Goal: Register for event/course

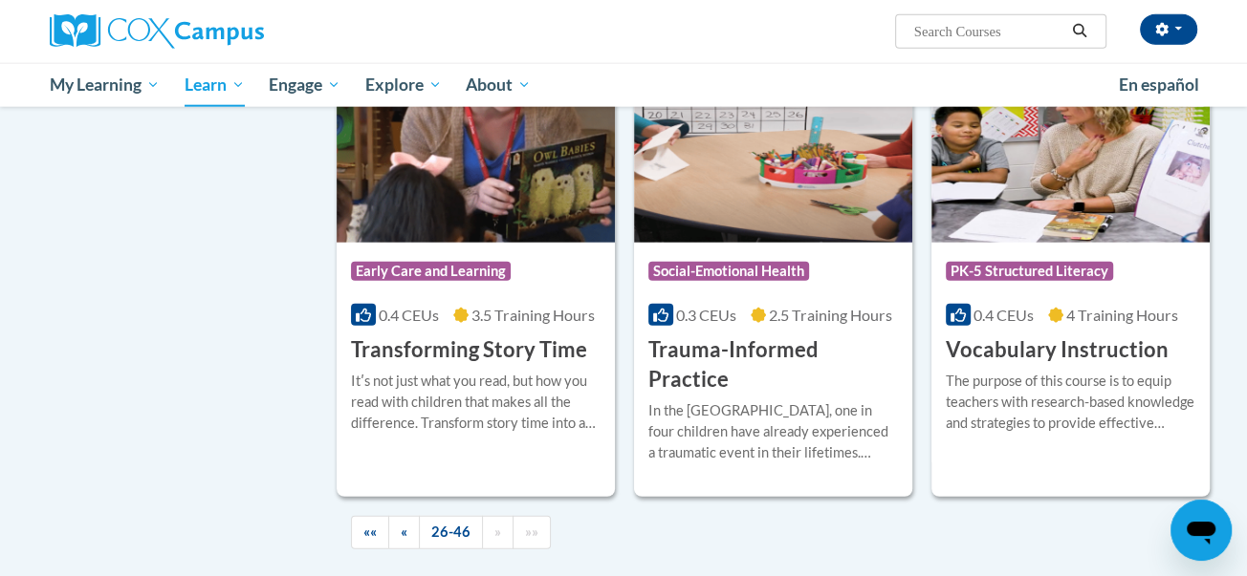
click at [1034, 336] on h3 "Vocabulary Instruction" at bounding box center [1056, 351] width 223 height 30
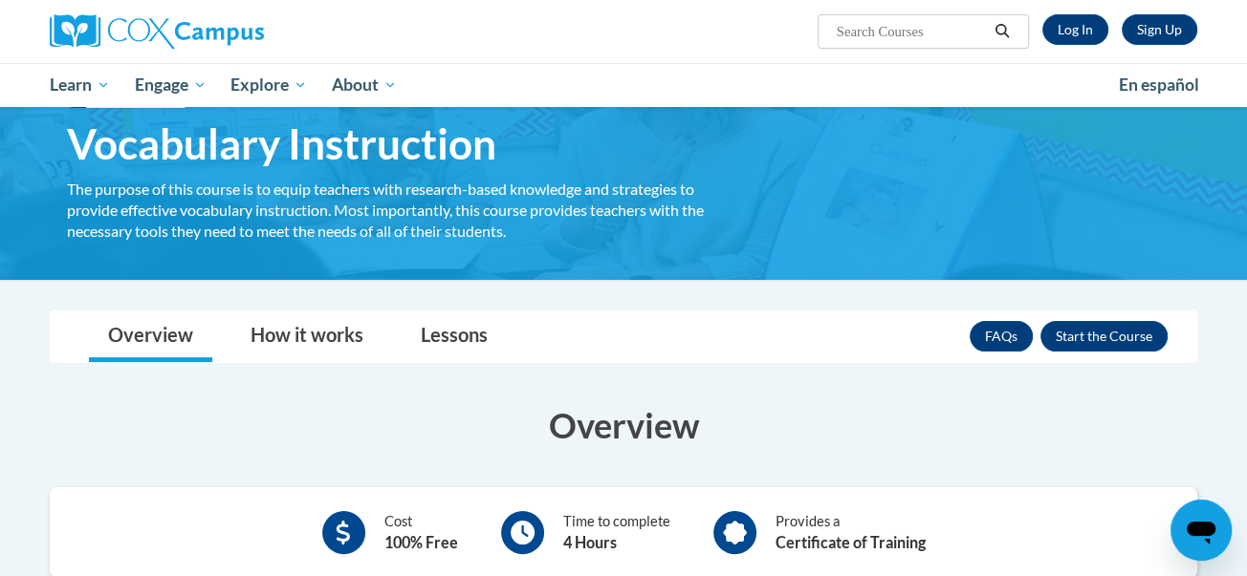
scroll to position [50, 0]
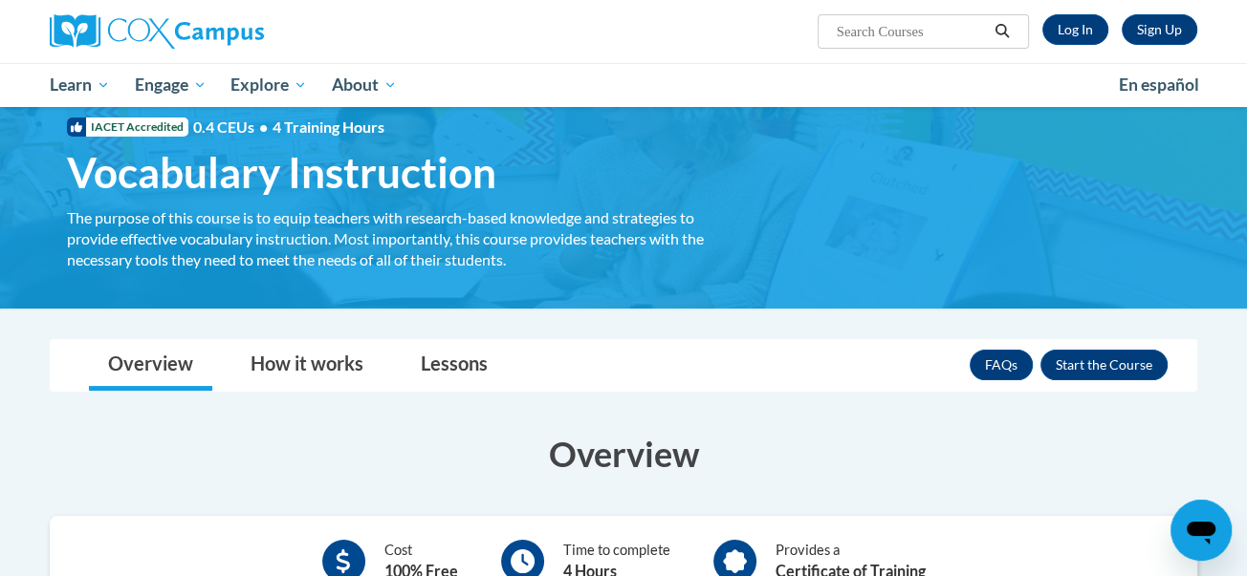
click at [1167, 161] on html "Sign Up Log In Search Search... Toggle navigation My Learning My Learning My Co…" at bounding box center [623, 238] width 1247 height 576
click at [1080, 356] on button "Enroll" at bounding box center [1103, 365] width 127 height 31
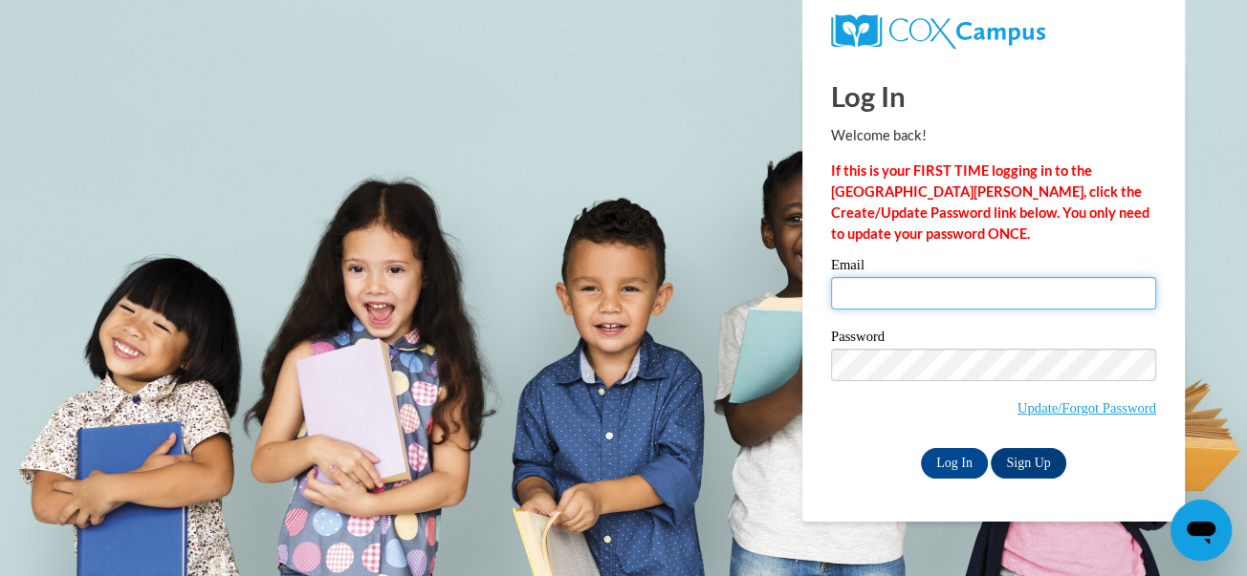
click at [893, 283] on input "Email" at bounding box center [993, 293] width 325 height 33
type input "klbeaher1s@semo.edu"
click at [876, 345] on label "Password" at bounding box center [993, 339] width 325 height 19
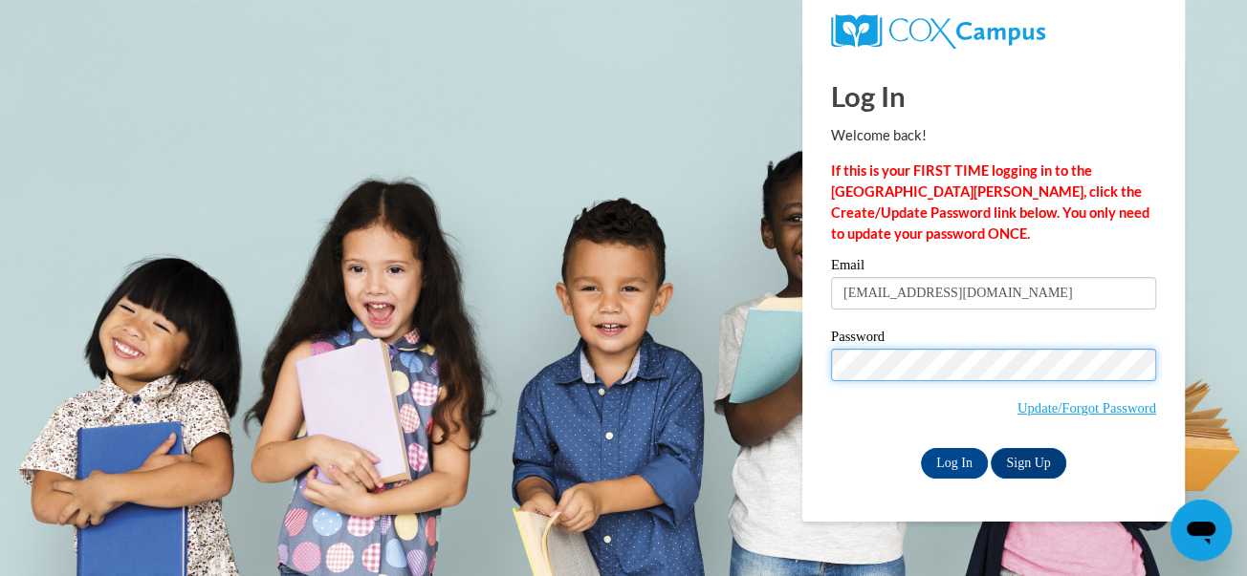
click at [921, 448] on input "Log In" at bounding box center [954, 463] width 67 height 31
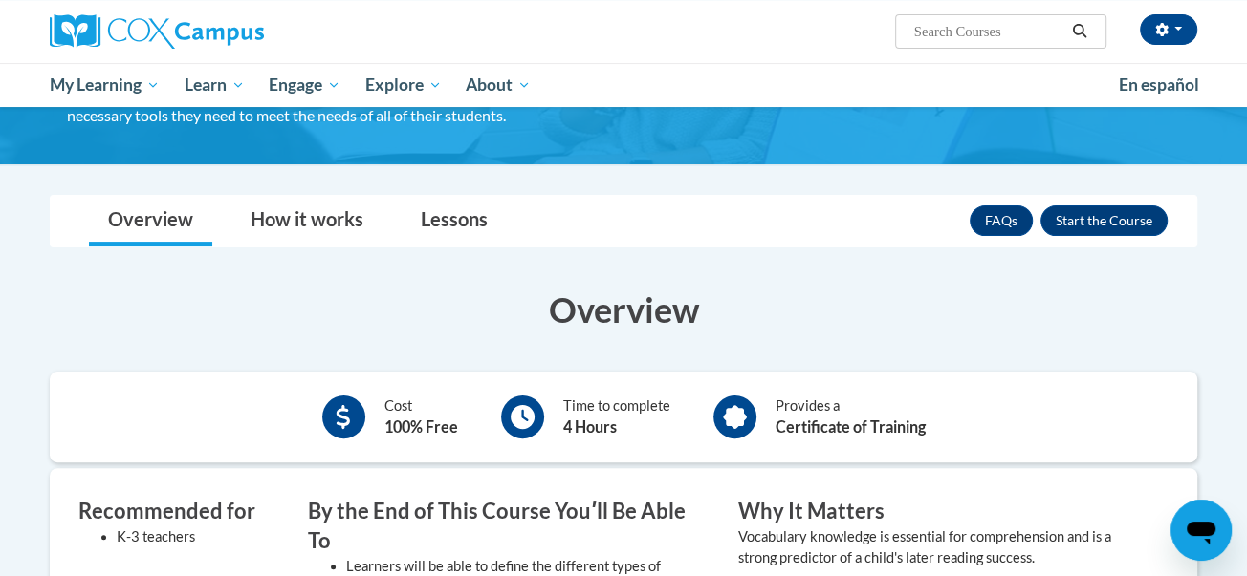
scroll to position [189, 0]
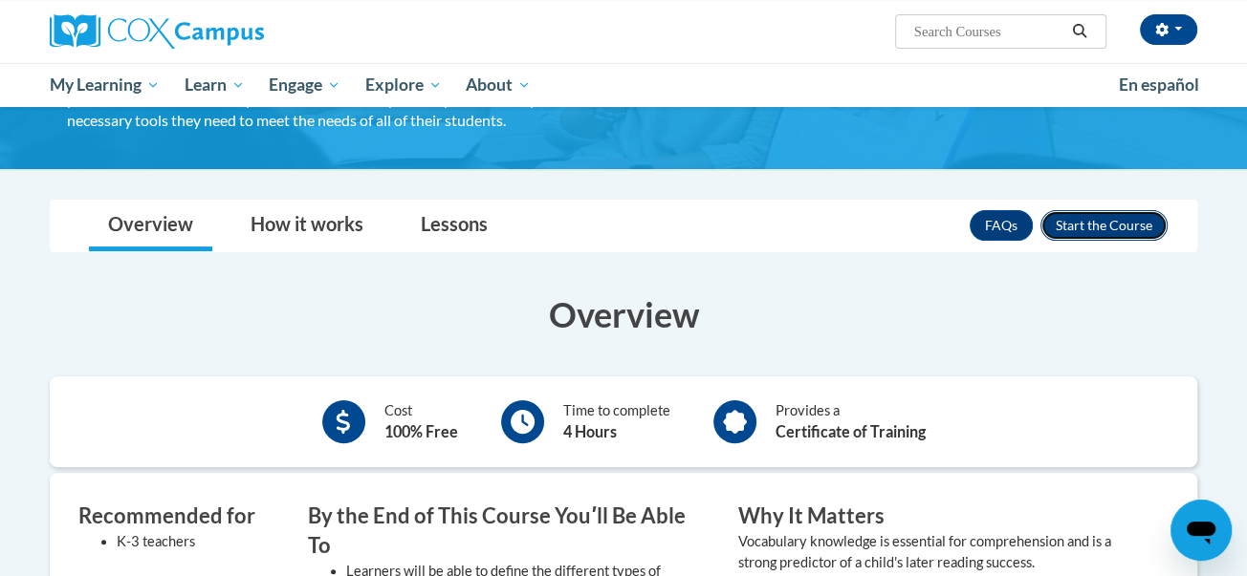
click at [1077, 222] on button "Enroll" at bounding box center [1103, 225] width 127 height 31
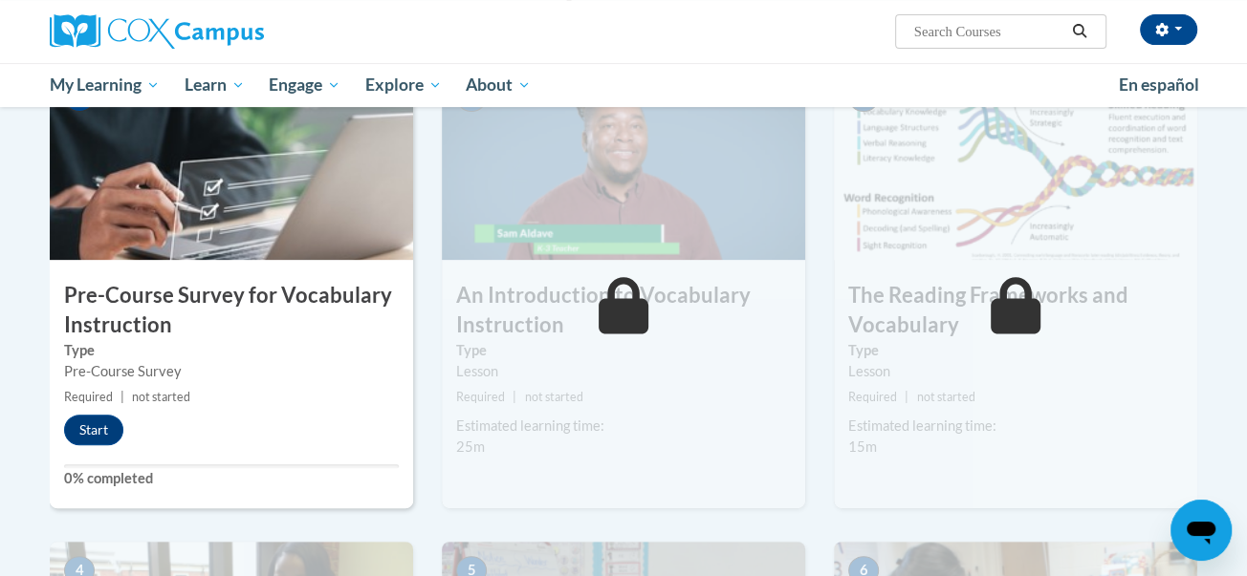
scroll to position [464, 0]
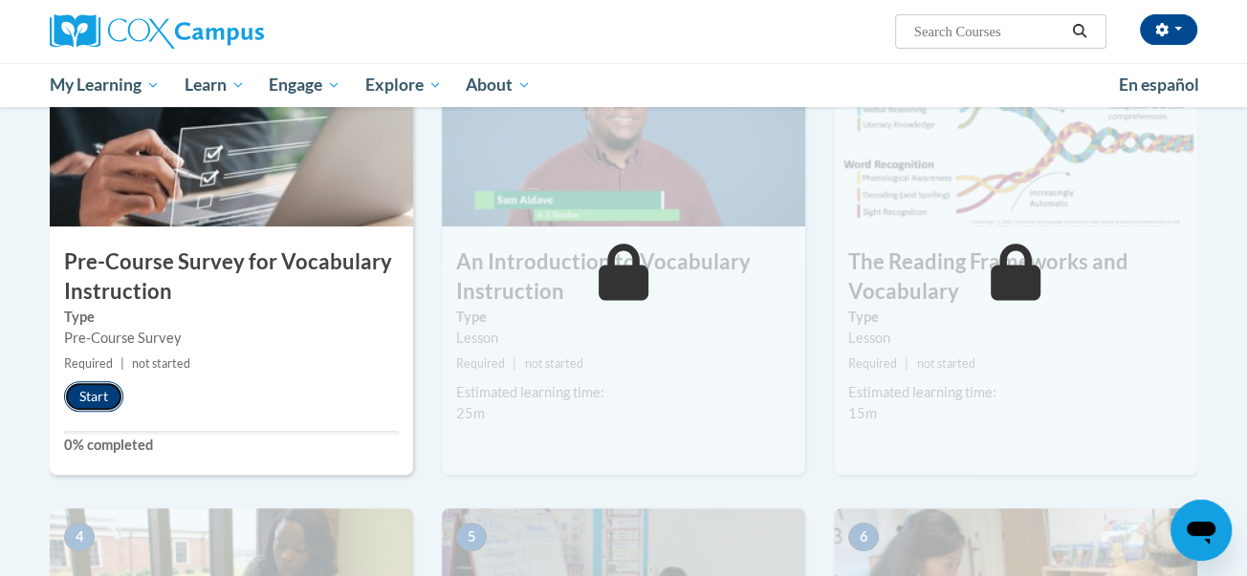
click at [105, 395] on button "Start" at bounding box center [93, 396] width 59 height 31
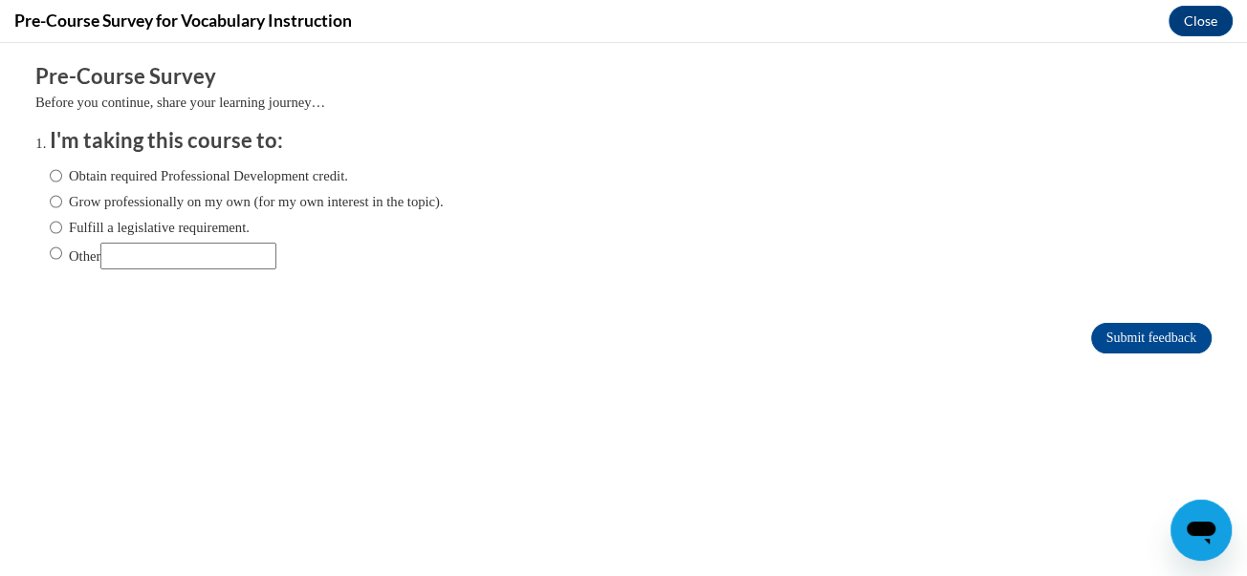
scroll to position [0, 0]
click at [54, 258] on input "Other" at bounding box center [56, 253] width 12 height 21
radio input "true"
click at [1132, 331] on input "Submit feedback" at bounding box center [1151, 338] width 120 height 31
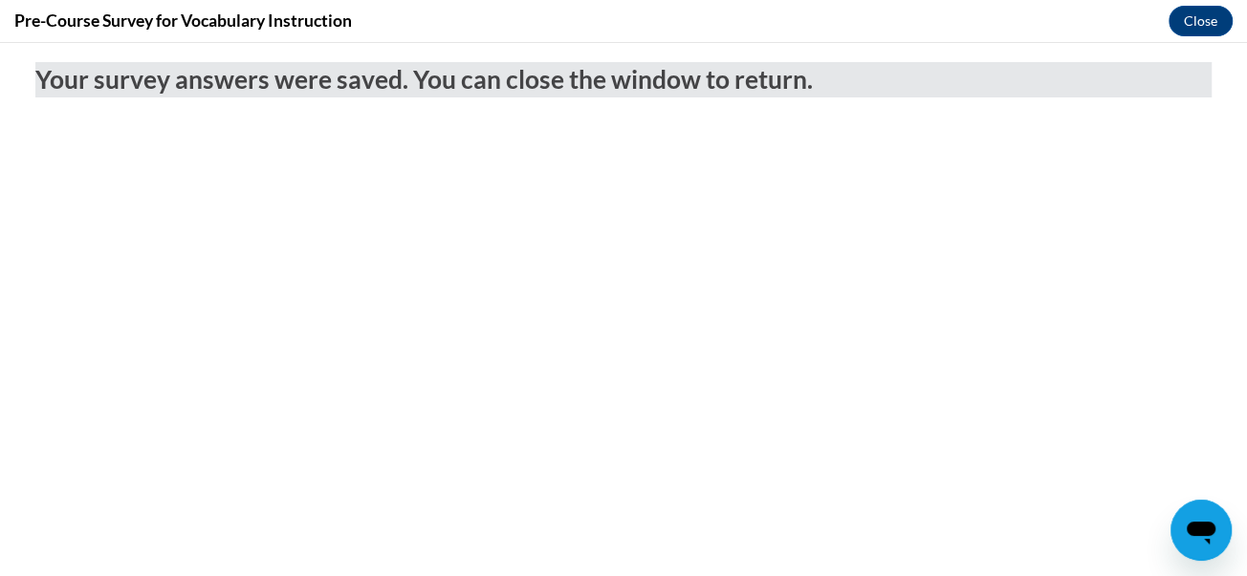
click at [1207, 48] on div "Your survey answers were saved. You can close the window to return." at bounding box center [623, 75] width 1204 height 64
click at [1208, 31] on button "Close" at bounding box center [1200, 21] width 64 height 31
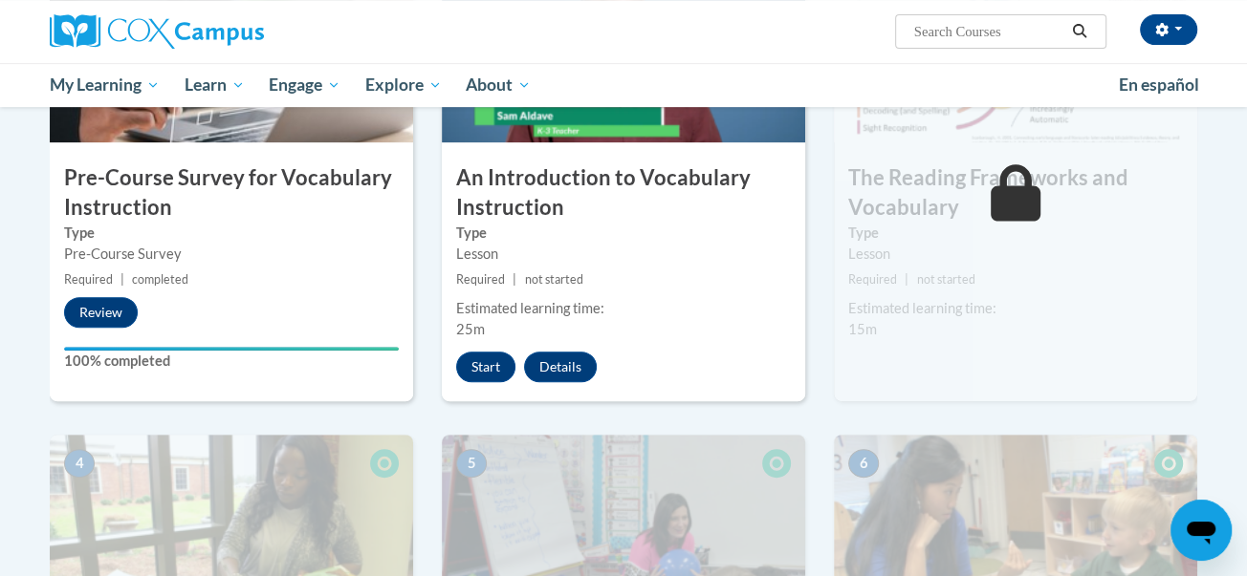
scroll to position [546, 0]
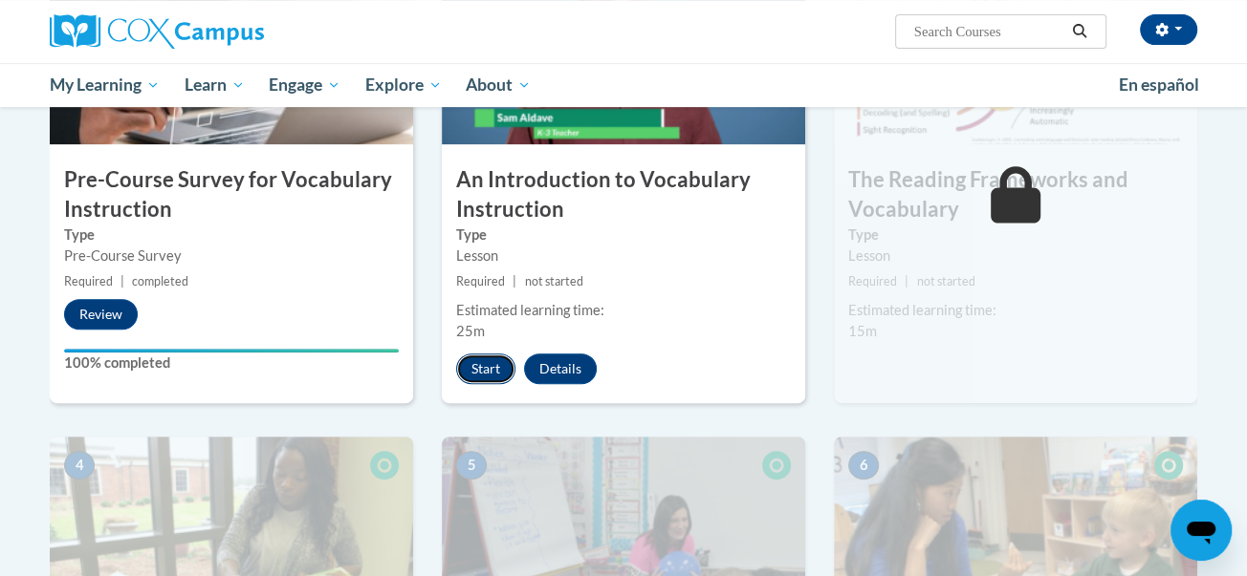
click at [481, 363] on button "Start" at bounding box center [485, 369] width 59 height 31
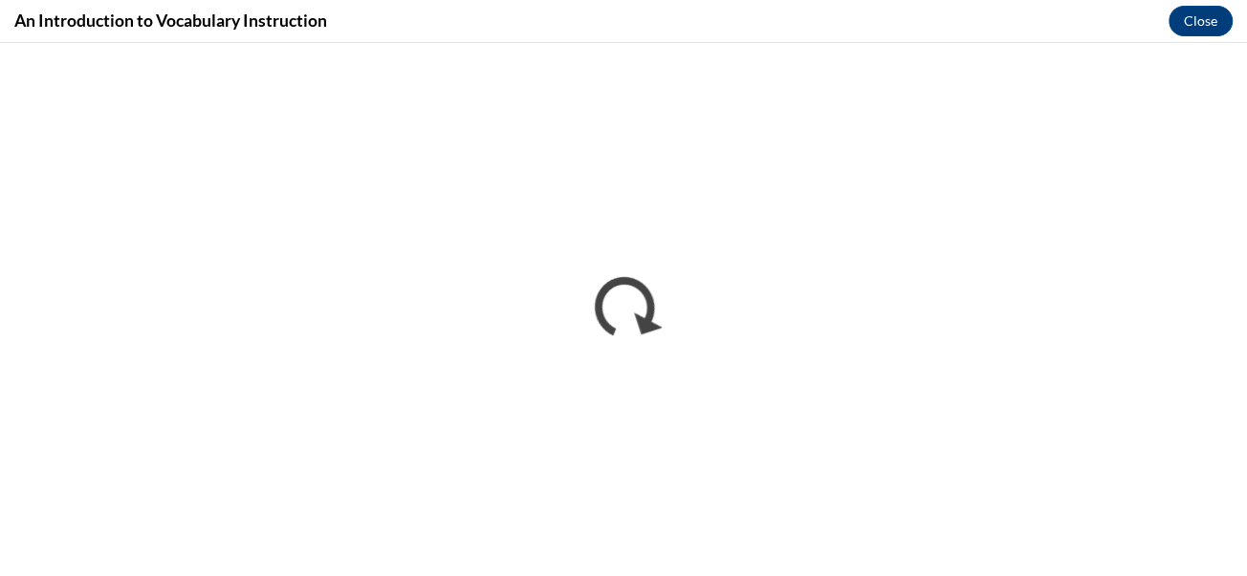
scroll to position [0, 0]
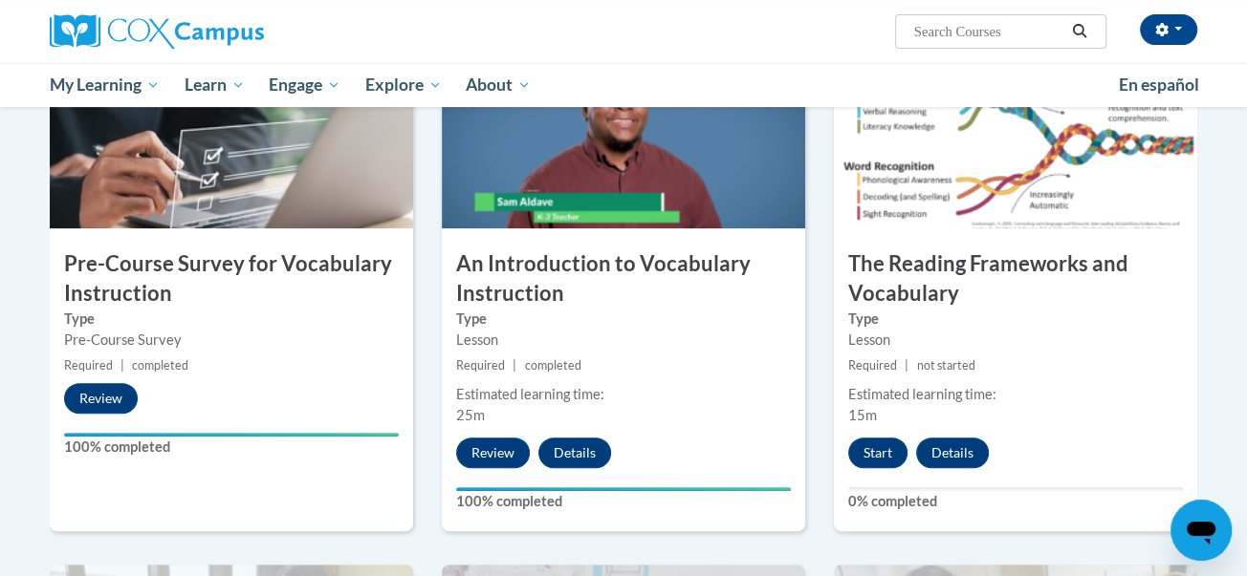
scroll to position [487, 0]
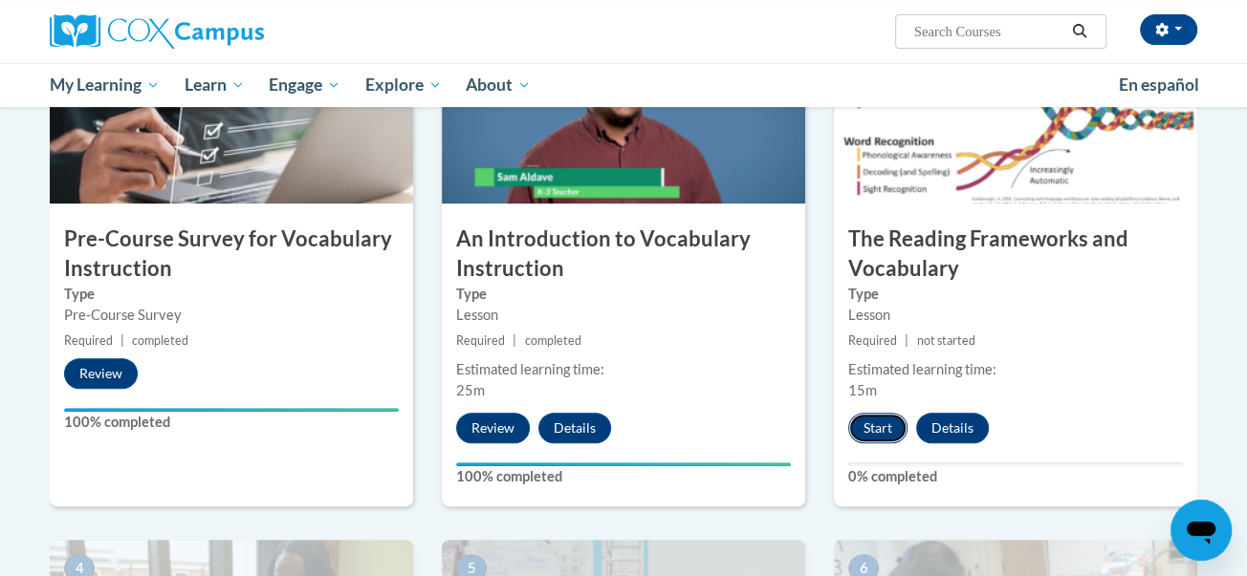
click at [861, 439] on button "Start" at bounding box center [877, 428] width 59 height 31
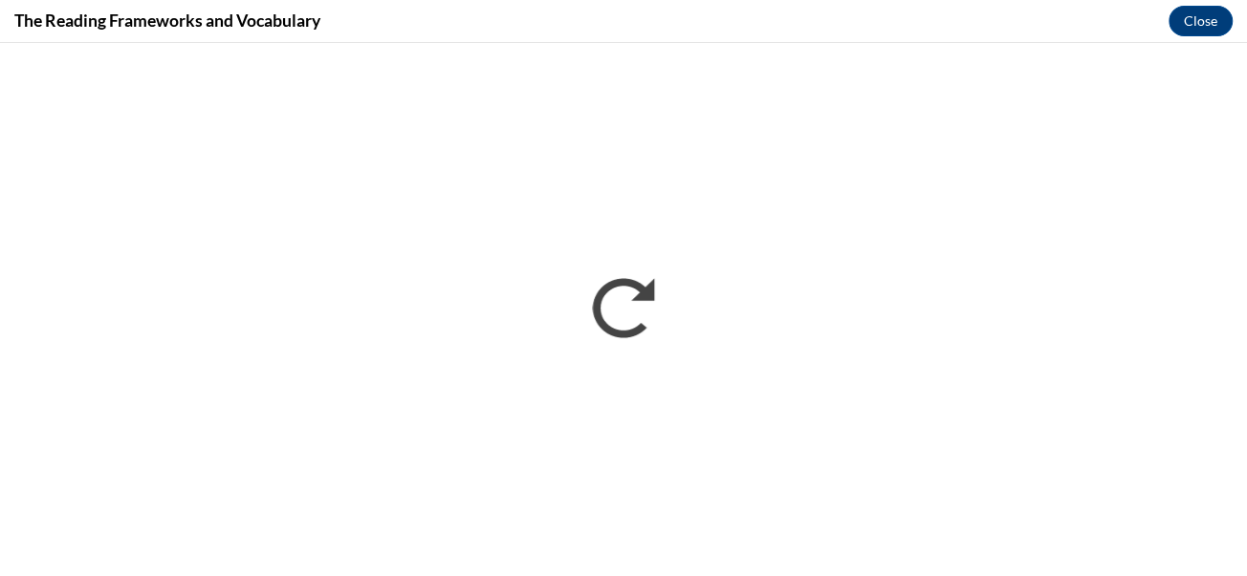
scroll to position [0, 0]
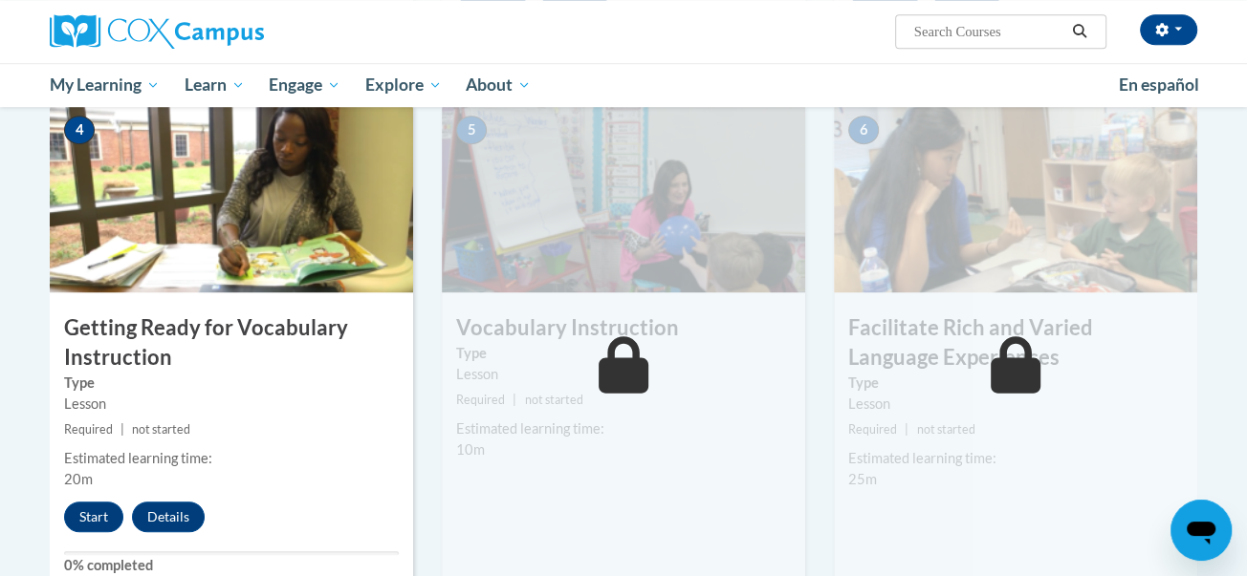
scroll to position [962, 0]
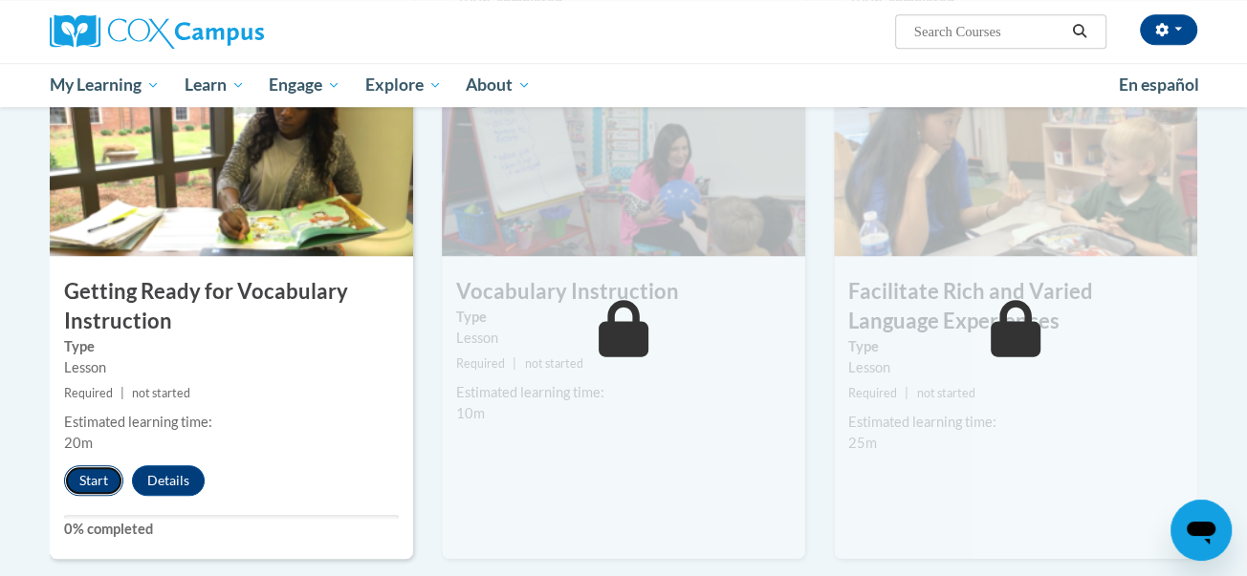
click at [93, 479] on button "Start" at bounding box center [93, 481] width 59 height 31
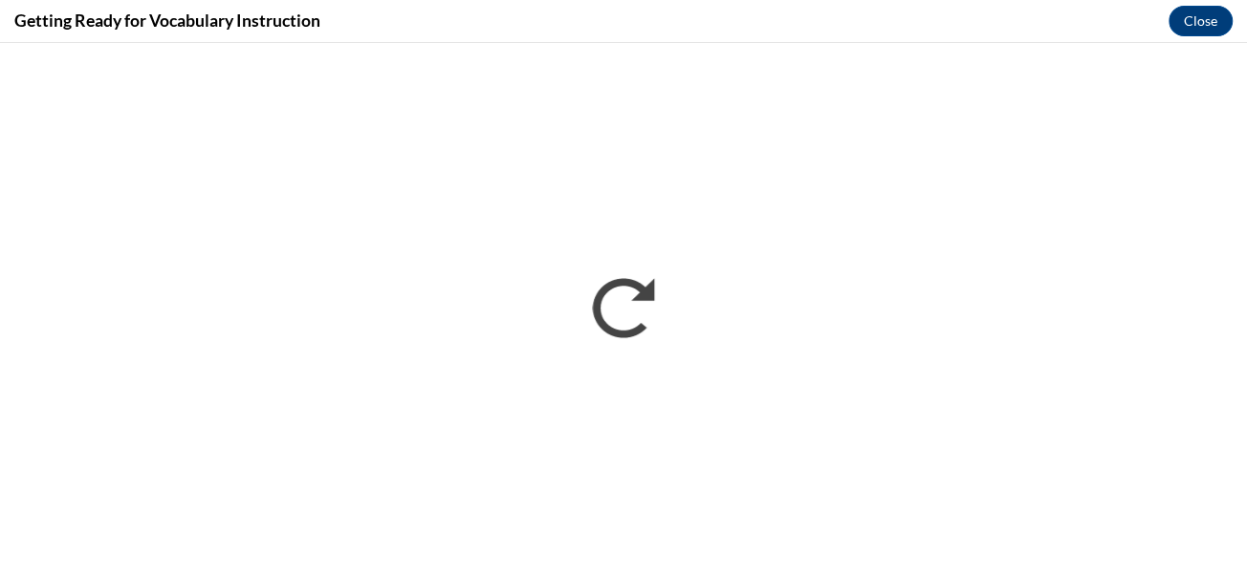
scroll to position [0, 0]
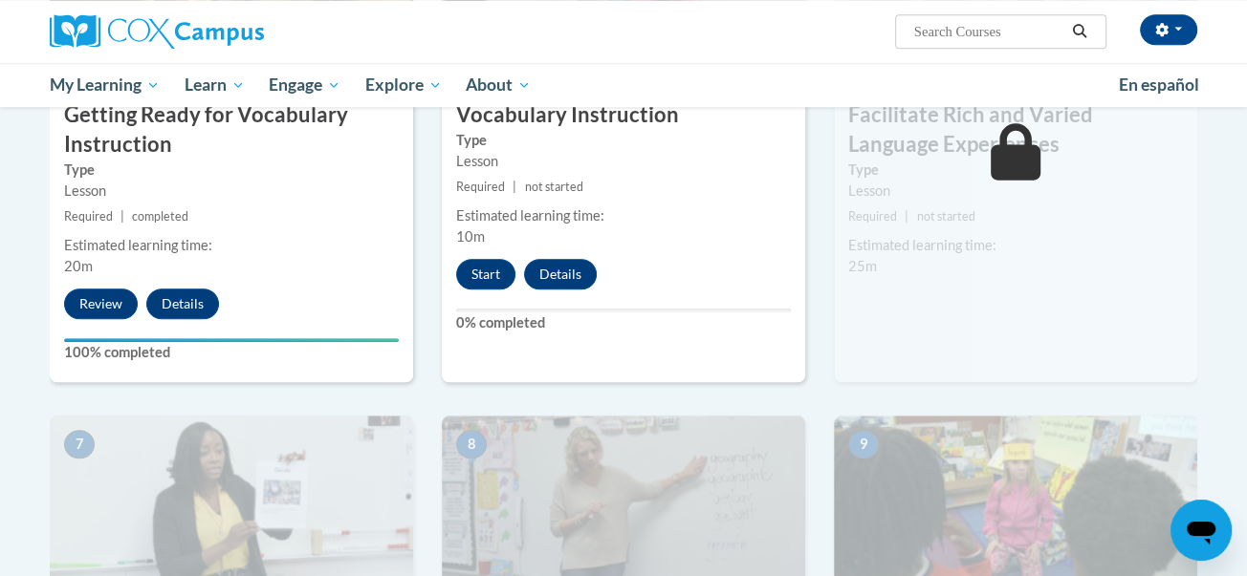
scroll to position [1134, 0]
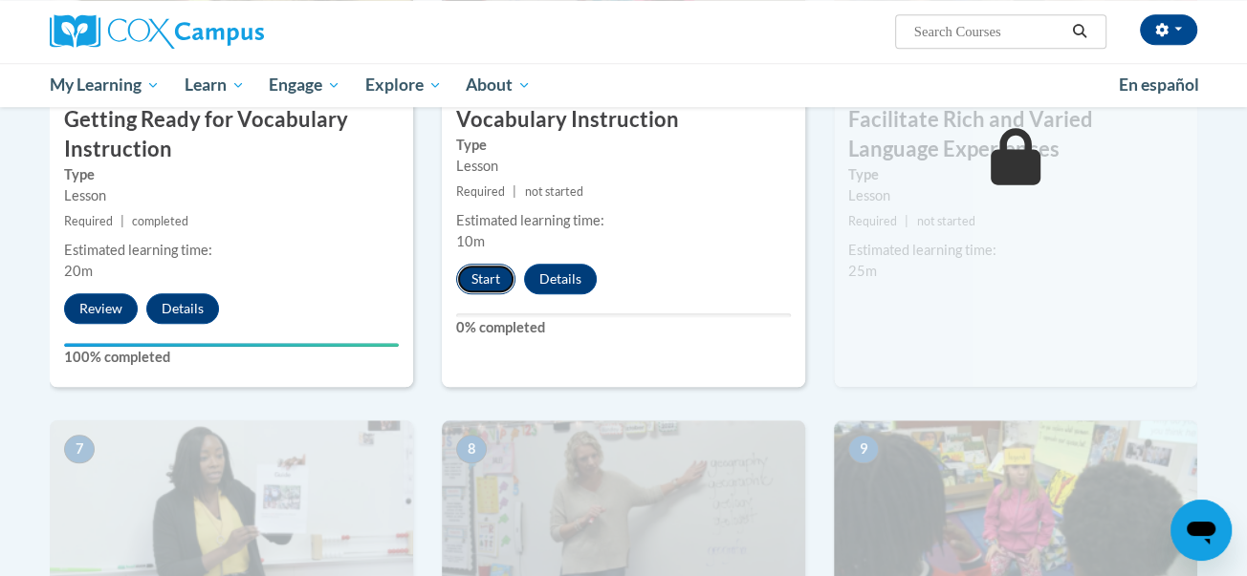
click at [473, 285] on button "Start" at bounding box center [485, 279] width 59 height 31
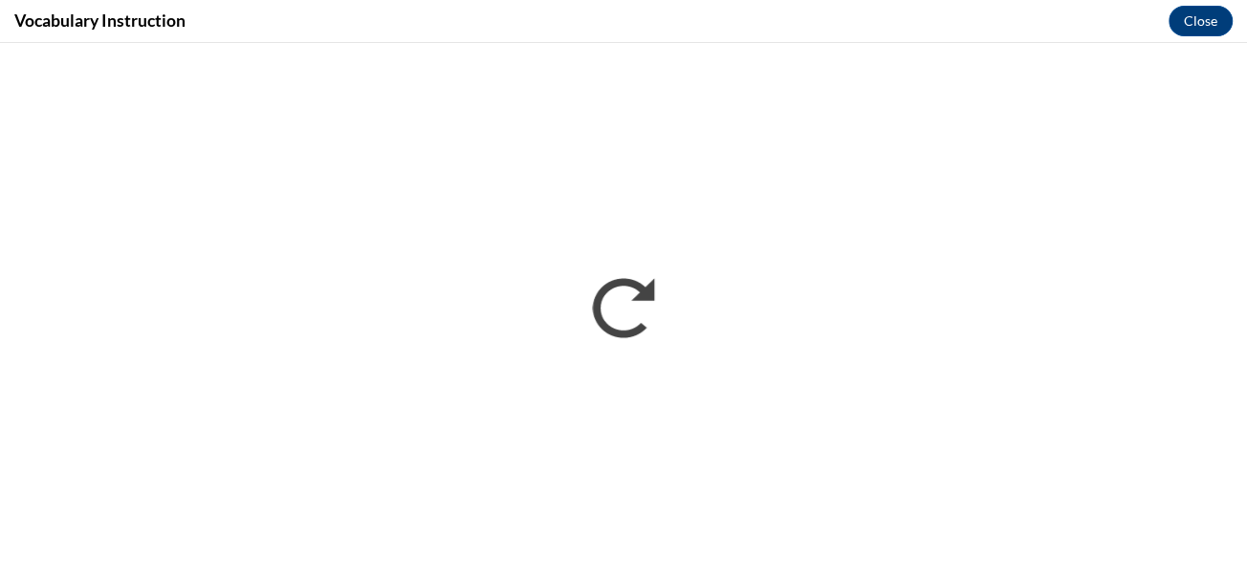
scroll to position [0, 0]
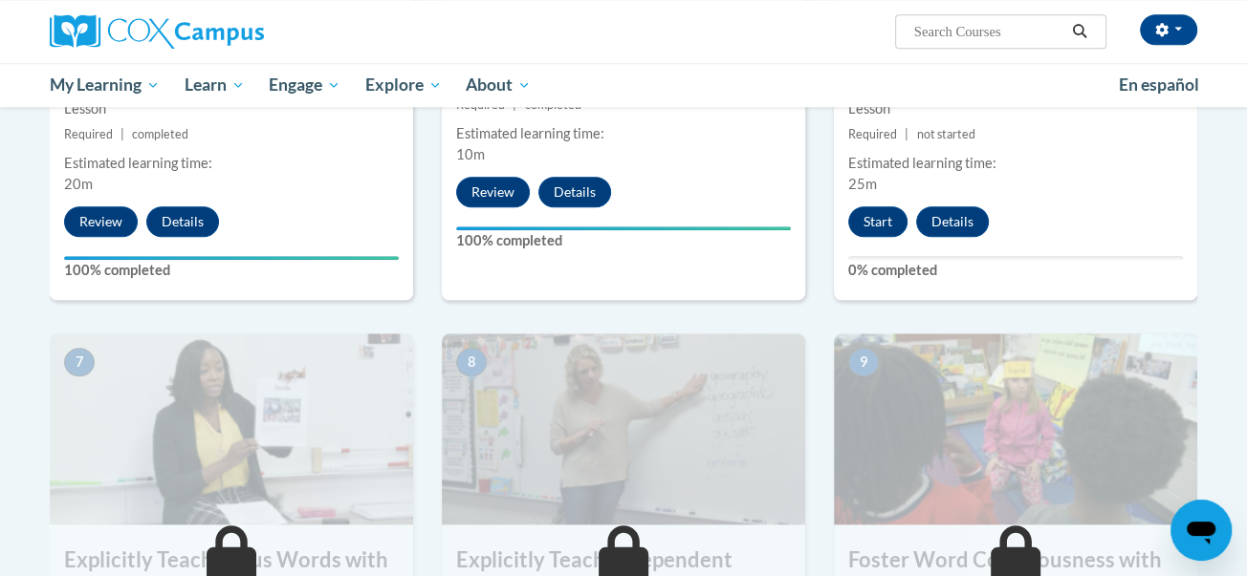
scroll to position [1201, 0]
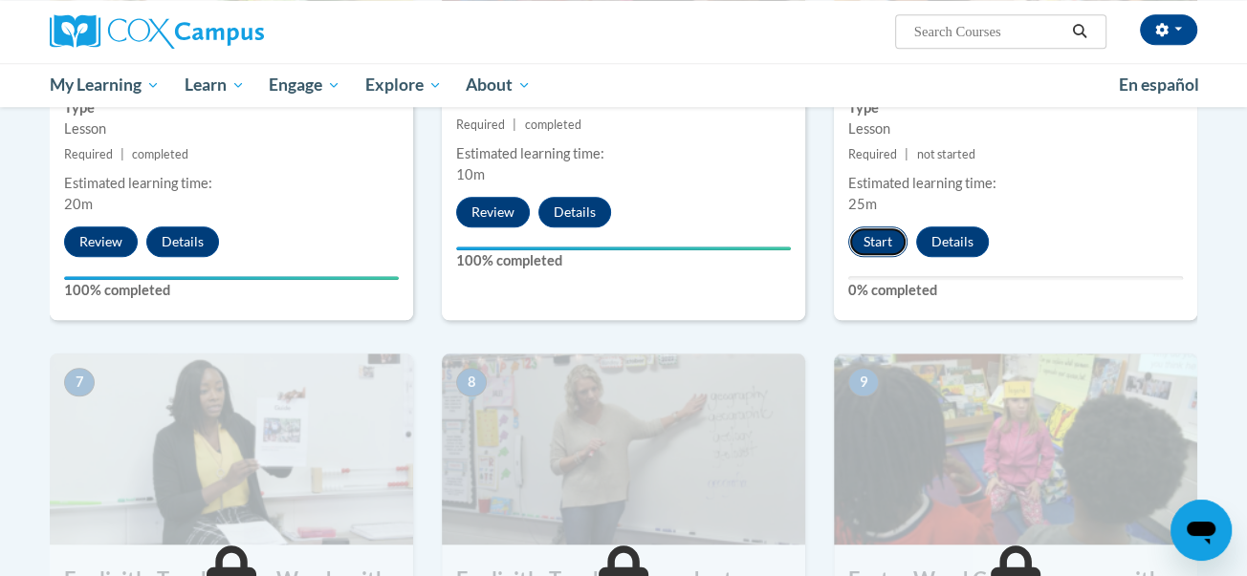
click at [864, 246] on button "Start" at bounding box center [877, 242] width 59 height 31
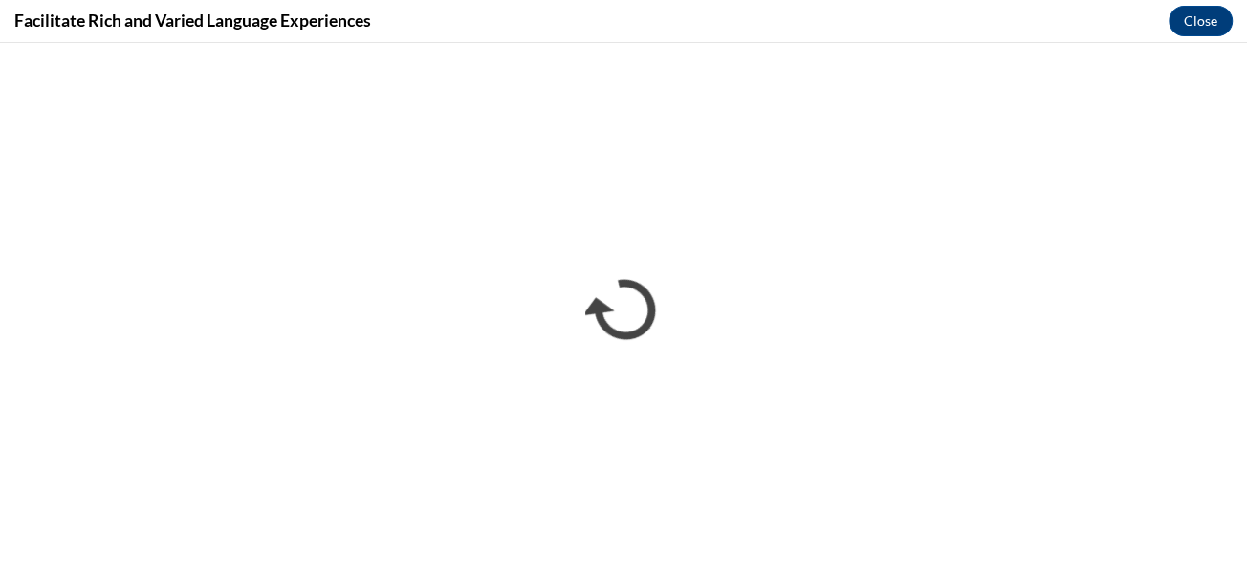
scroll to position [0, 0]
